Goal: Information Seeking & Learning: Learn about a topic

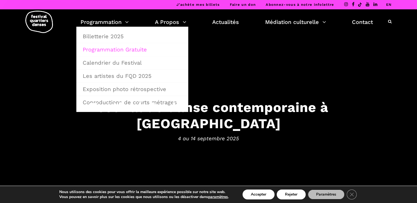
click at [88, 51] on link "Programmation Gratuite" at bounding box center [132, 49] width 106 height 13
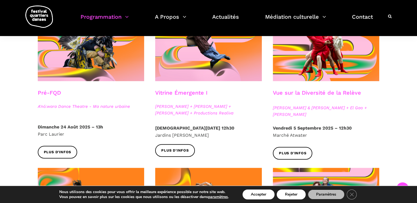
scroll to position [163, 0]
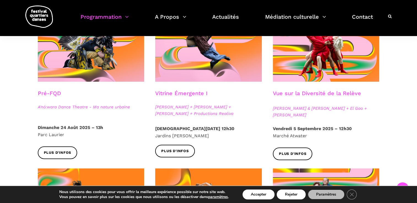
click at [296, 93] on h3 "Vue sur la Diversité de la Relève" at bounding box center [317, 97] width 88 height 14
click at [293, 154] on span "Plus d'infos" at bounding box center [293, 154] width 28 height 6
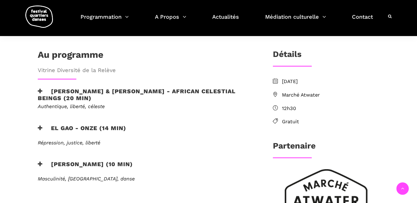
scroll to position [150, 0]
